Goal: Task Accomplishment & Management: Manage account settings

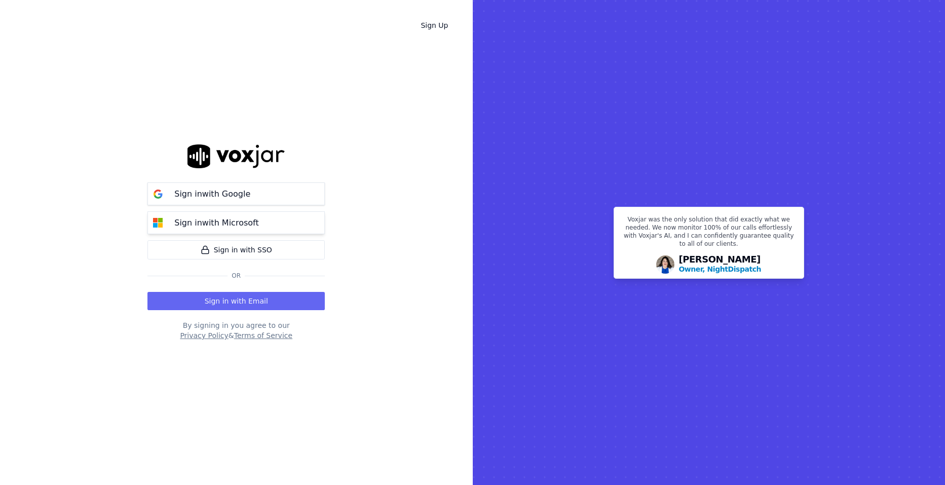
click at [214, 225] on p "Sign in with Microsoft" at bounding box center [216, 223] width 84 height 12
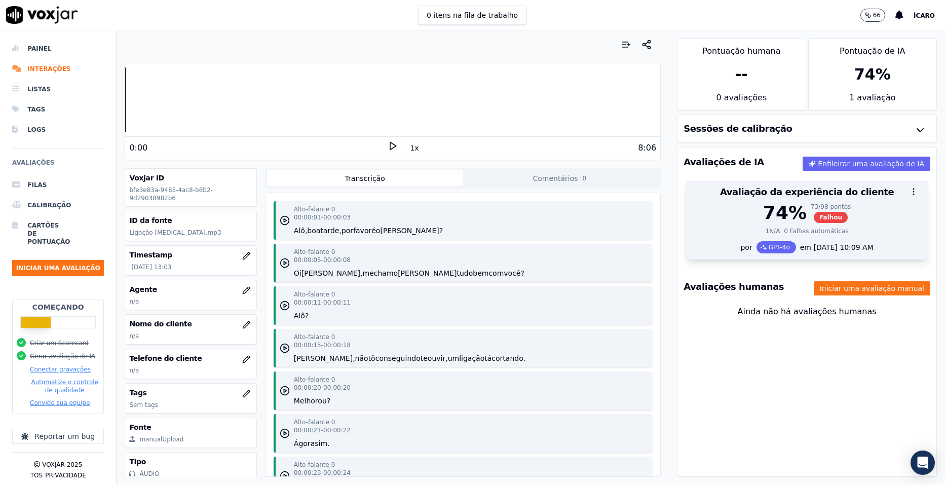
click at [783, 213] on div "74 %" at bounding box center [785, 213] width 44 height 20
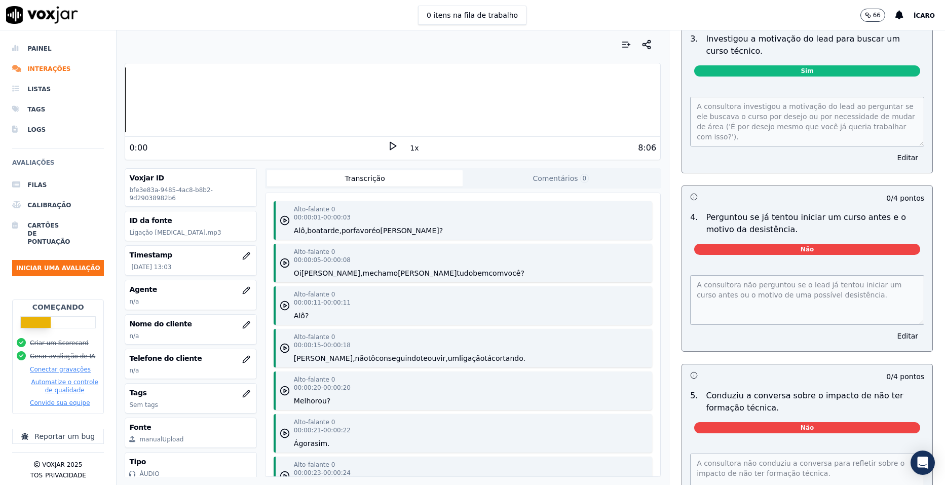
scroll to position [1216, 0]
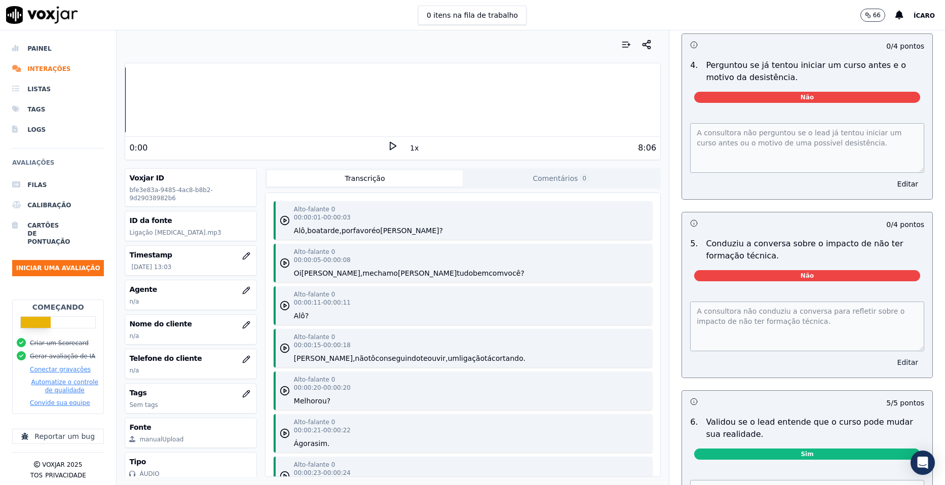
click at [891, 355] on button "Editar" at bounding box center [907, 362] width 33 height 14
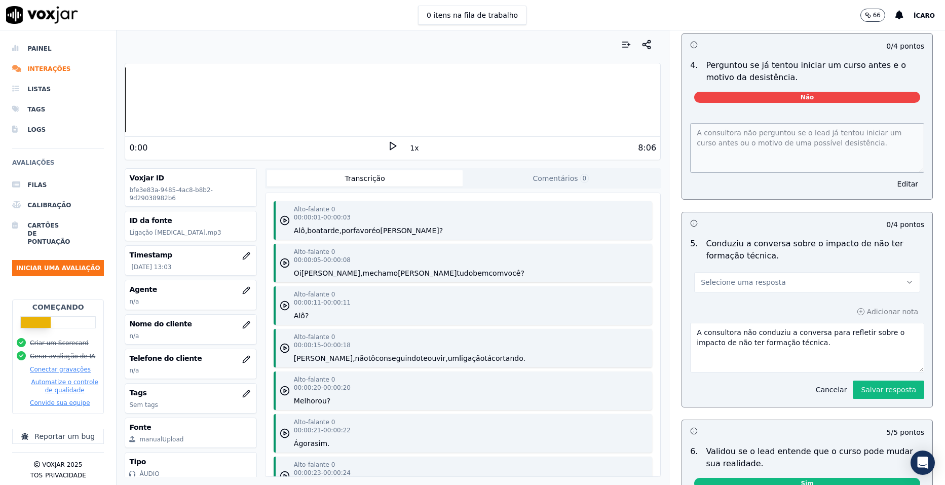
click at [822, 383] on button "Cancelar" at bounding box center [832, 390] width 44 height 14
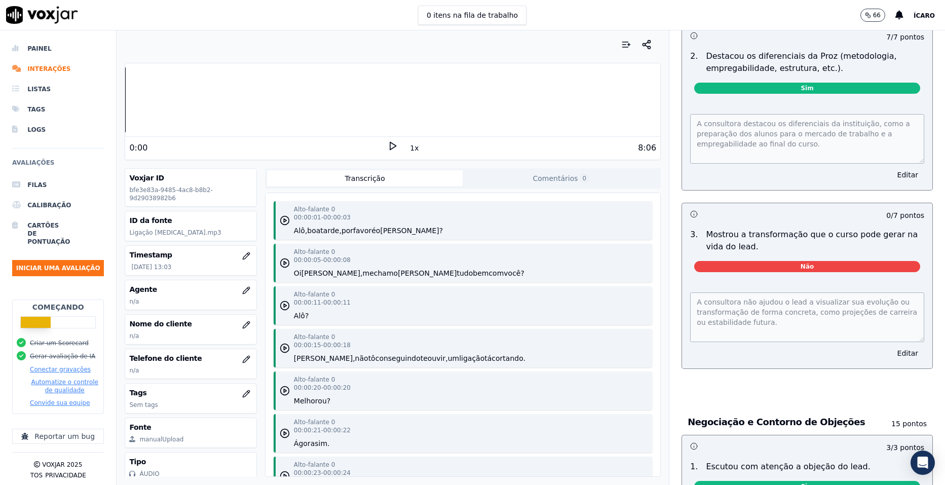
scroll to position [2433, 0]
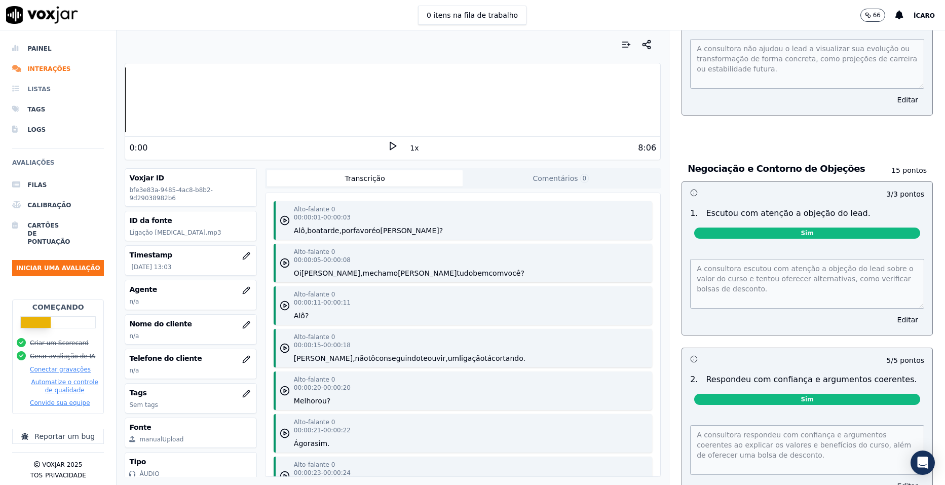
click at [48, 87] on li "Listas" at bounding box center [58, 89] width 92 height 20
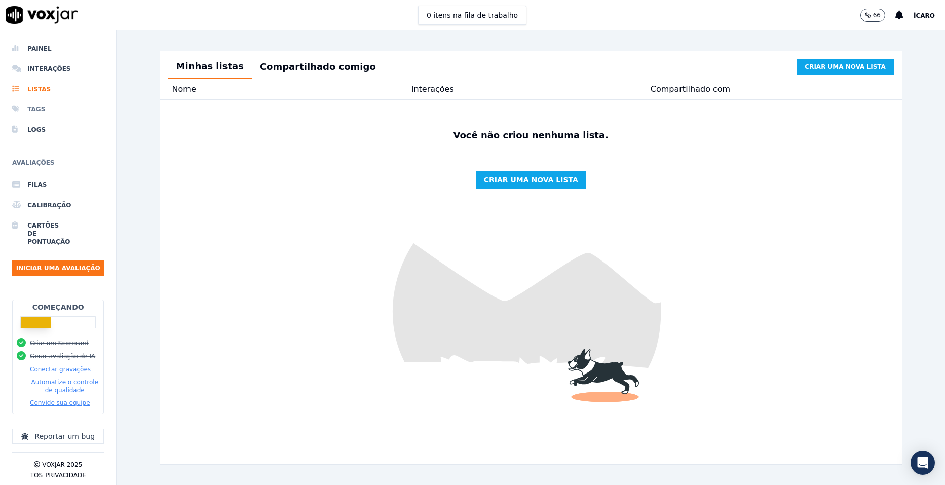
click at [56, 104] on li "Tags" at bounding box center [58, 109] width 92 height 20
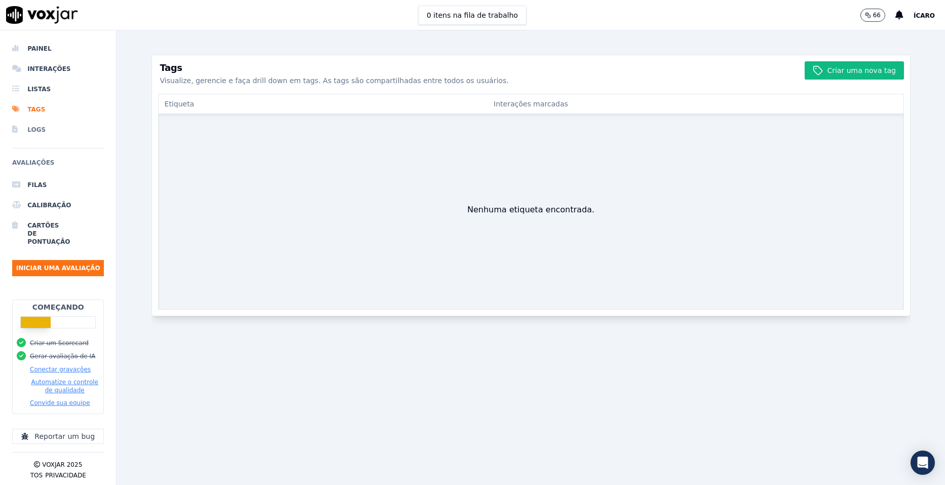
click at [55, 128] on li "Logs" at bounding box center [58, 130] width 92 height 20
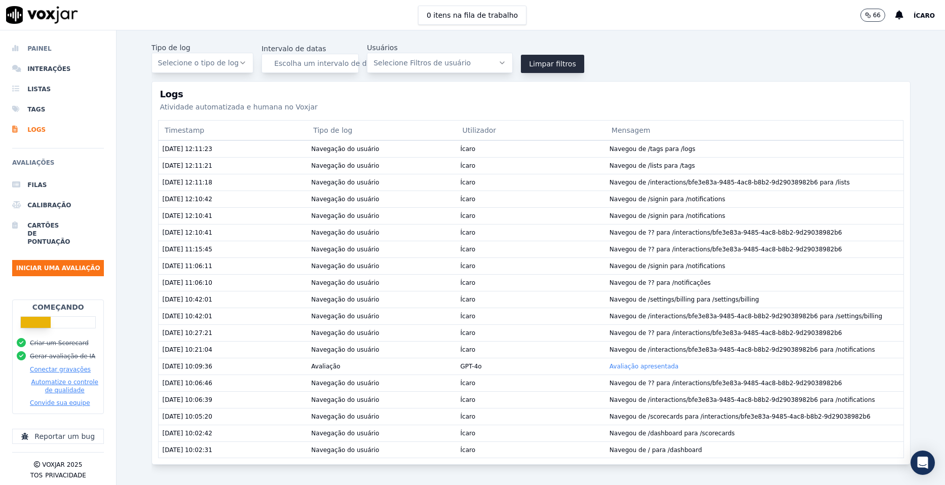
click at [58, 51] on li "Painel" at bounding box center [58, 49] width 92 height 20
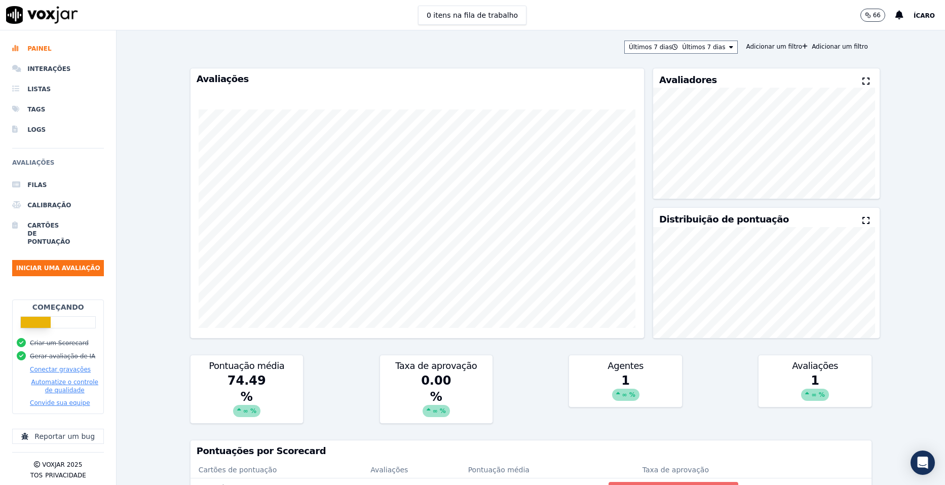
drag, startPoint x: 909, startPoint y: 98, endPoint x: 574, endPoint y: 52, distance: 338.2
click at [574, 52] on div "Últimos 7 dias Últimos 7 dias Adicionar um filtro Adicionar um filtro" at bounding box center [531, 47] width 682 height 13
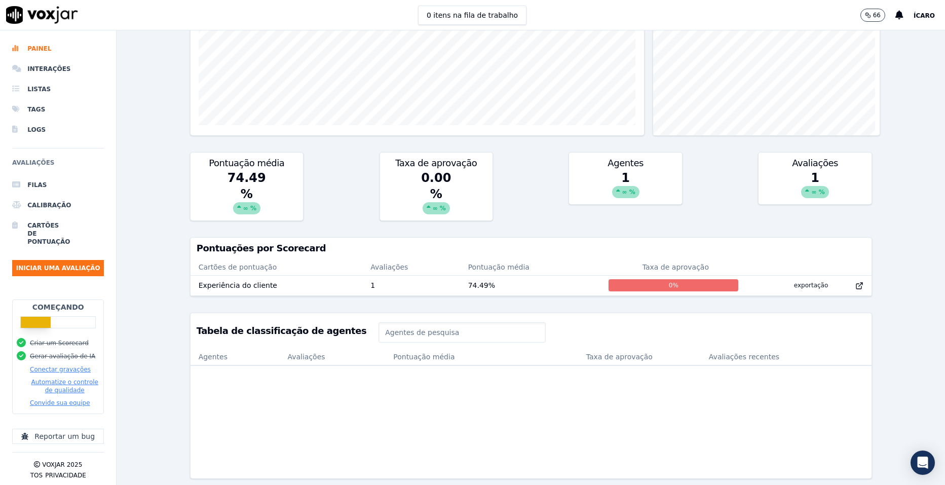
scroll to position [232, 0]
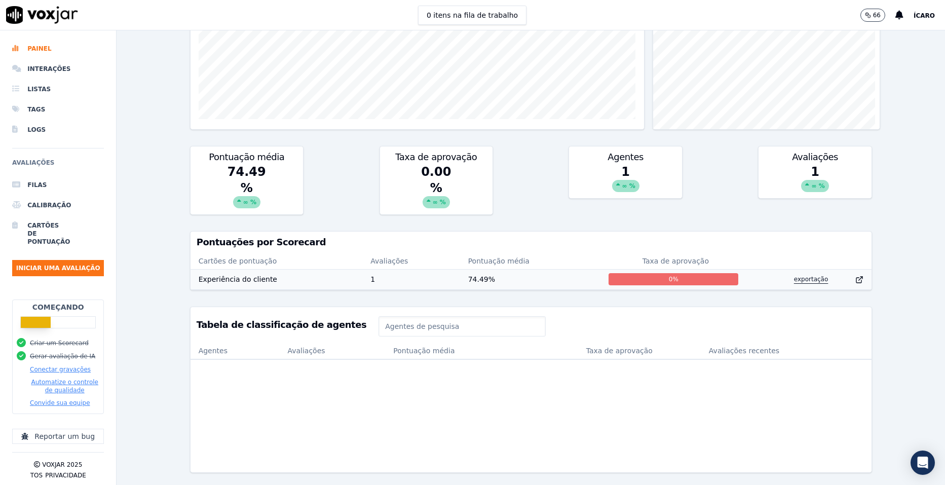
click at [786, 271] on button "exportação" at bounding box center [811, 279] width 51 height 16
click at [873, 254] on div "Últimos 7 dias Últimos 7 dias Adicionar um filtro Adicionar um filtro Avaliaçõe…" at bounding box center [531, 257] width 829 height 455
click at [272, 164] on div "74.49 % ∞ %" at bounding box center [247, 189] width 113 height 51
click at [249, 269] on td "Experiência do cliente" at bounding box center [277, 279] width 172 height 20
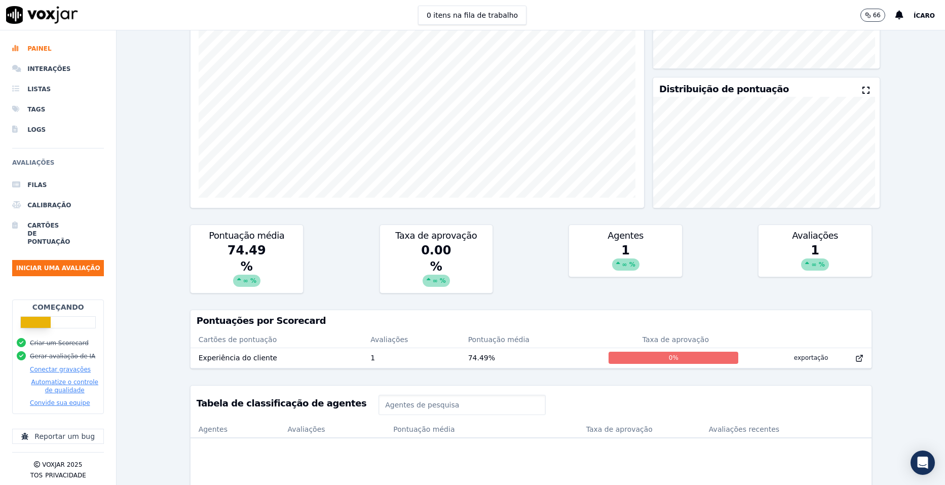
scroll to position [29, 0]
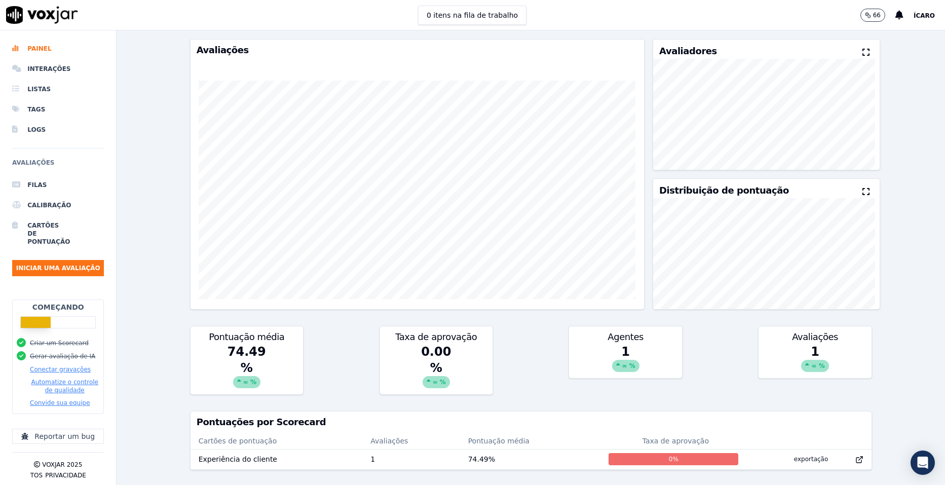
click at [622, 364] on font "∞ %" at bounding box center [628, 366] width 13 height 8
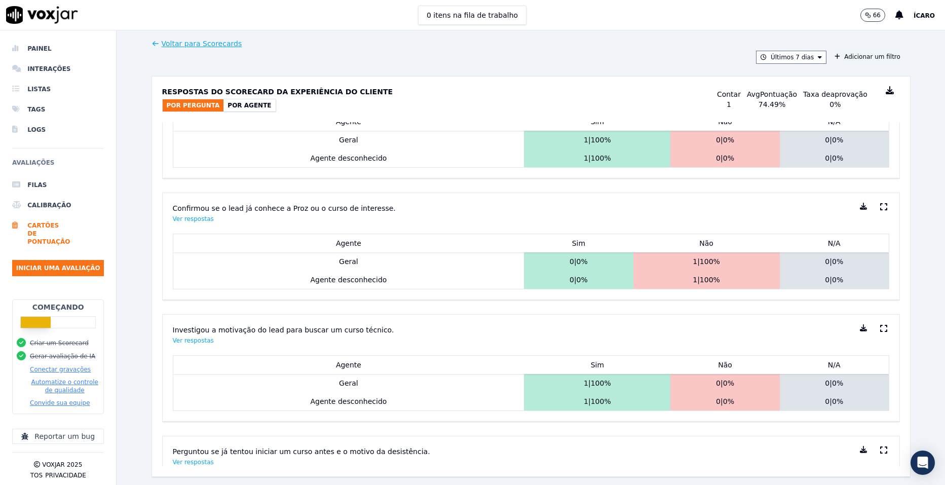
scroll to position [386, 0]
